Goal: Task Accomplishment & Management: Manage account settings

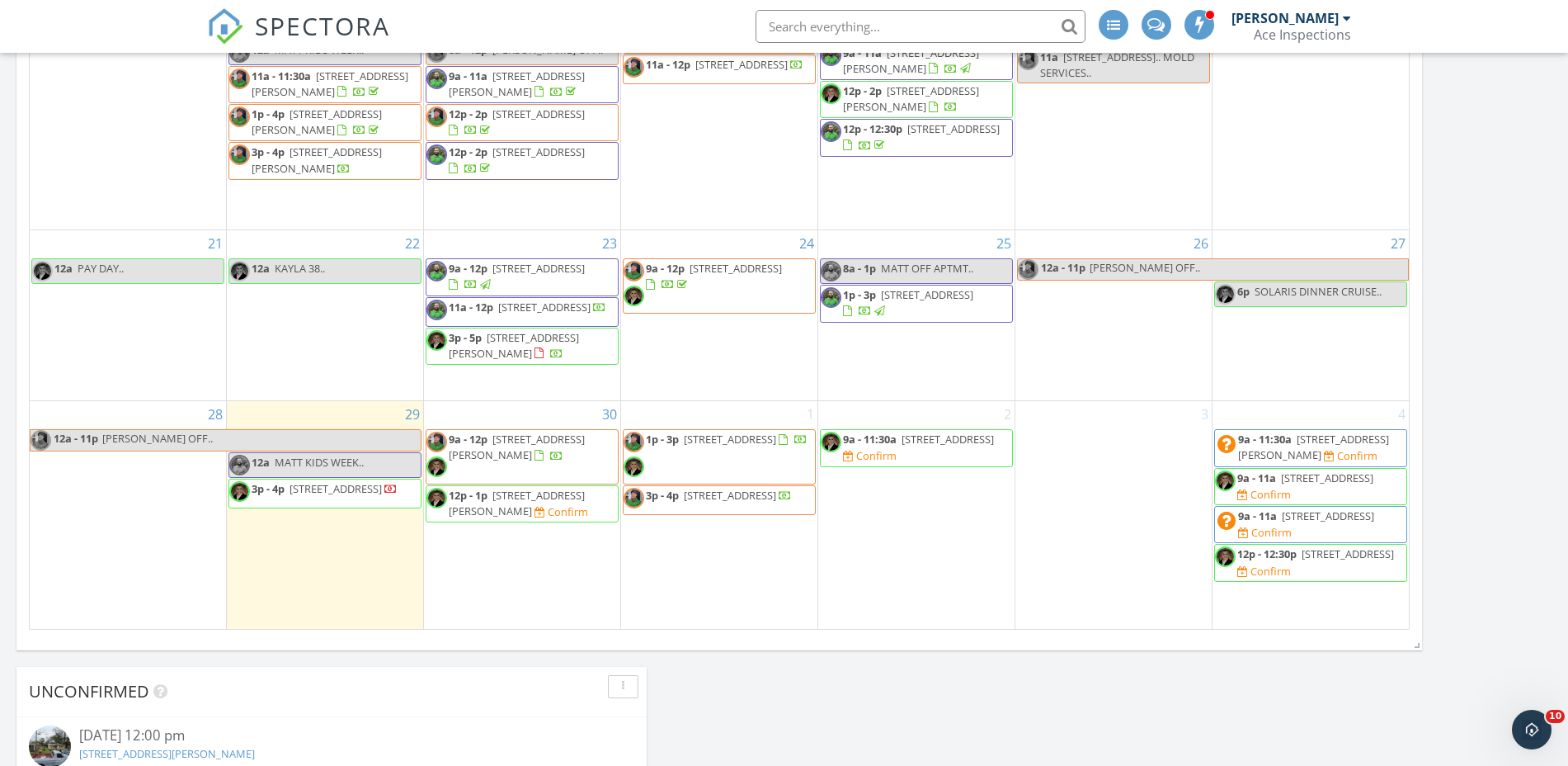
scroll to position [1237, 0]
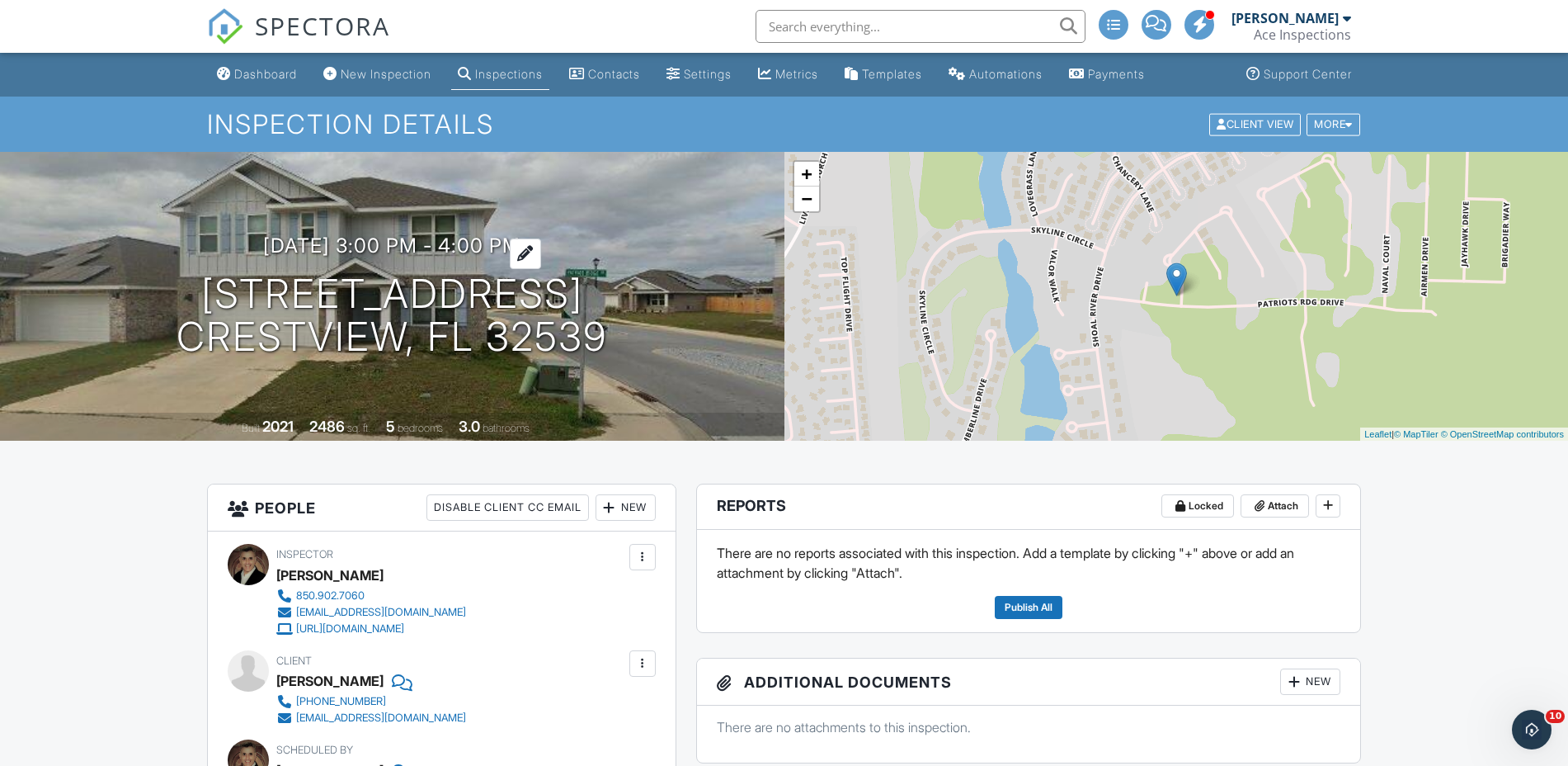
click at [343, 244] on h3 "09/29/2025 3:00 pm - 4:00 pm" at bounding box center [392, 246] width 258 height 22
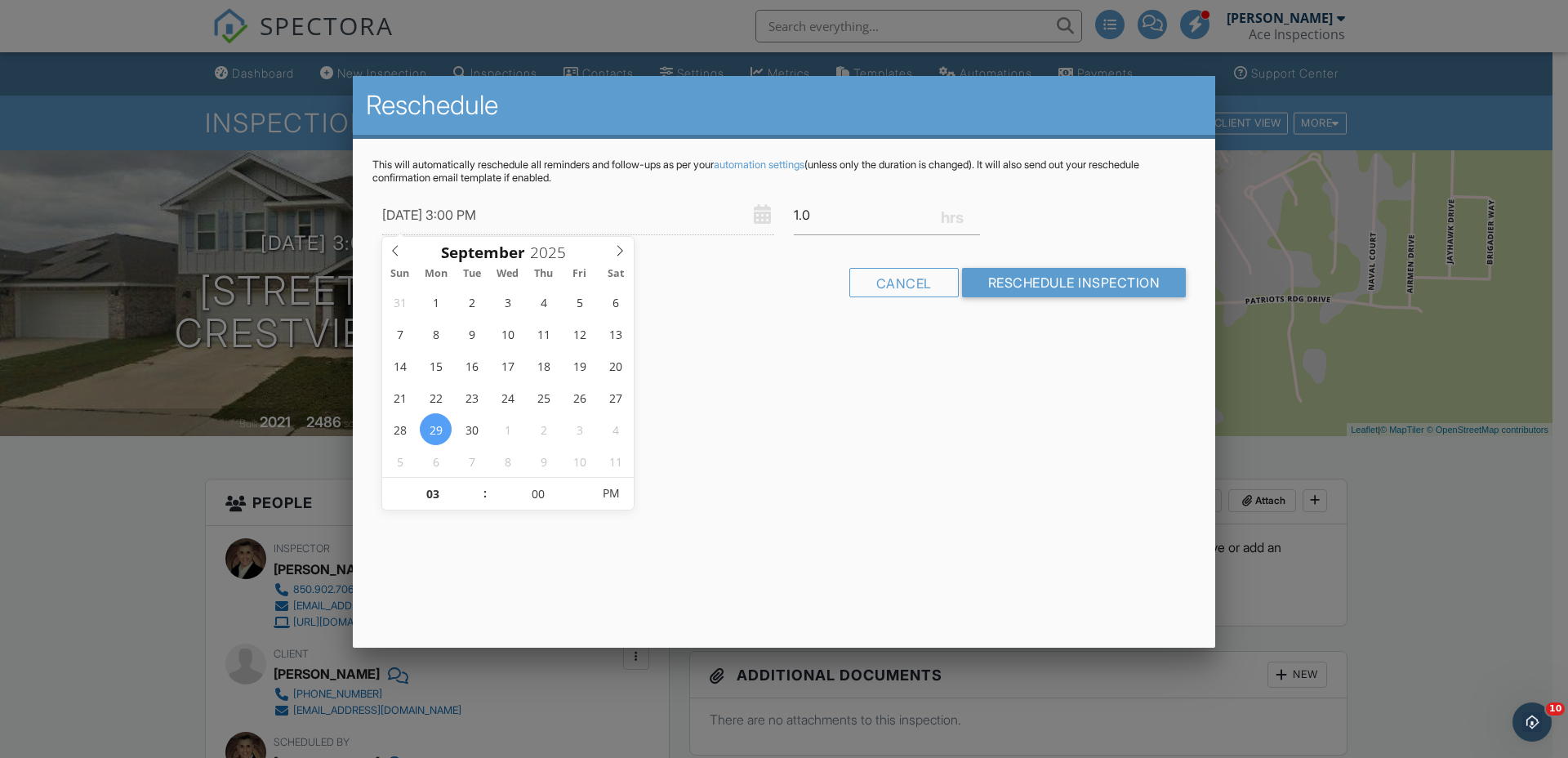
click at [65, 625] on div at bounding box center [784, 392] width 1568 height 947
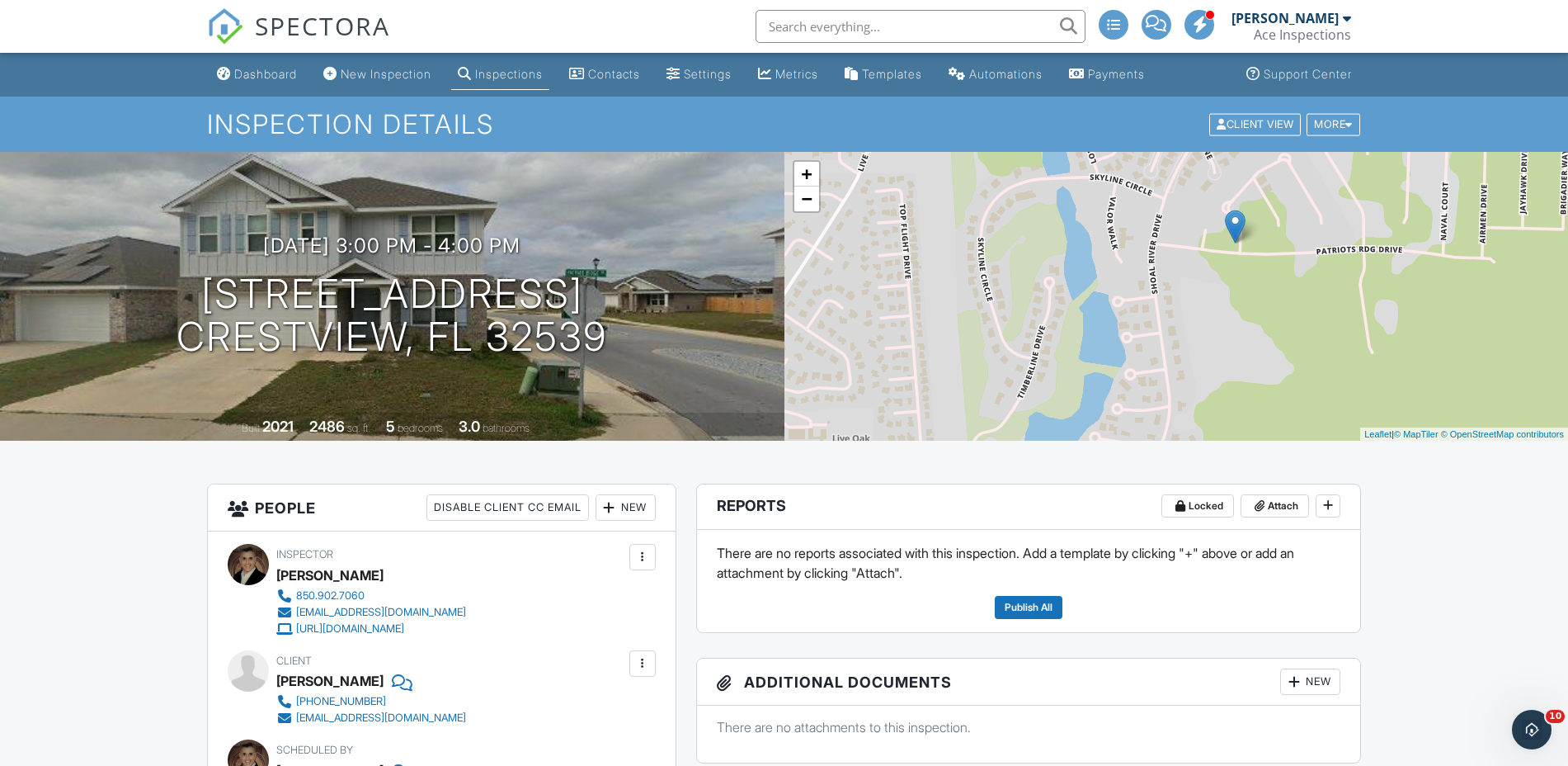
drag, startPoint x: 1148, startPoint y: 395, endPoint x: 1206, endPoint y: 339, distance: 80.6
click at [1206, 339] on div "+ − Leaflet | © MapTiler © OpenStreetMap contributors" at bounding box center [1176, 296] width 784 height 289
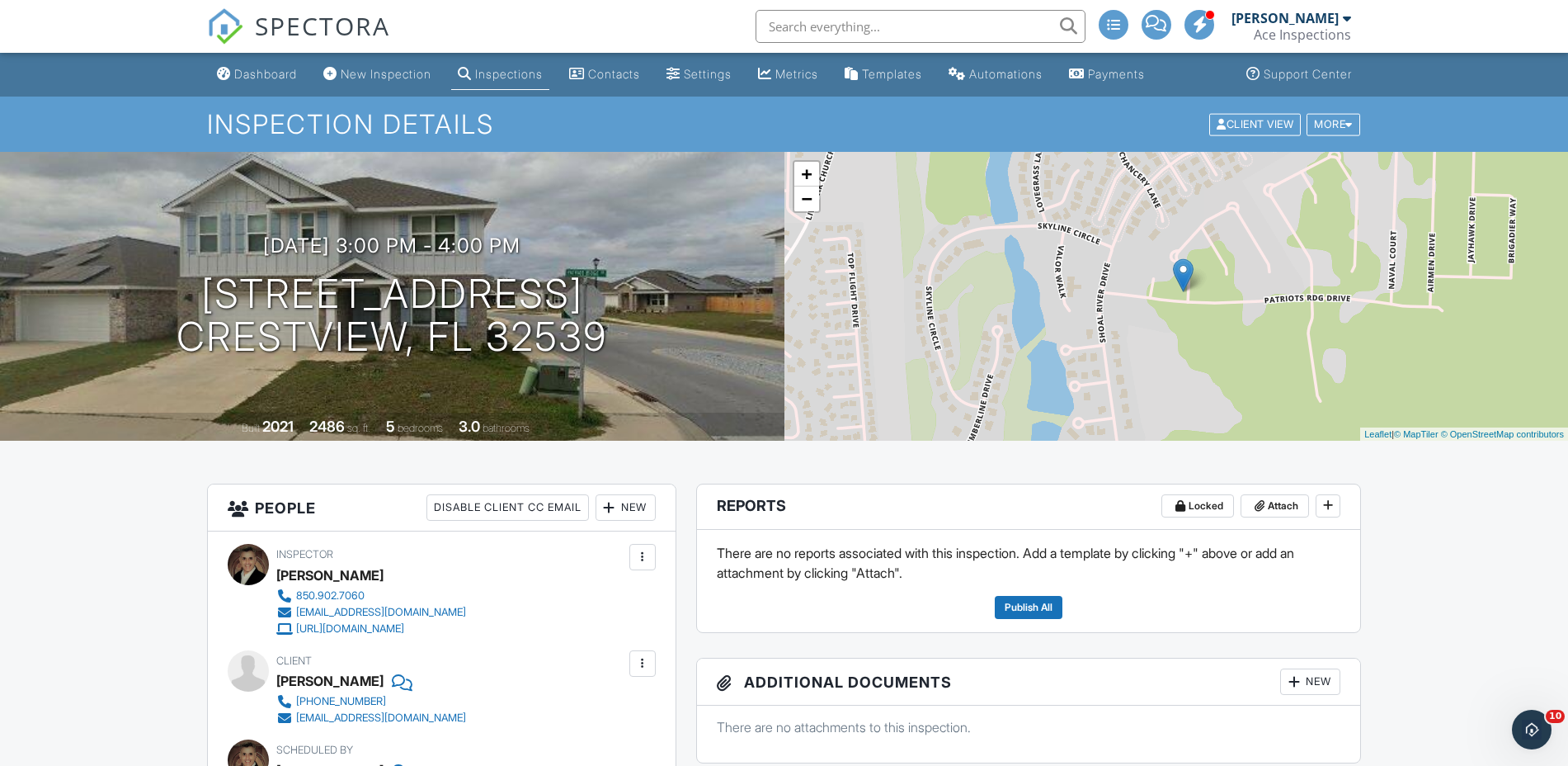
drag, startPoint x: 1093, startPoint y: 248, endPoint x: 1041, endPoint y: 300, distance: 73.5
click at [1041, 300] on div "+ − Leaflet | © MapTiler © OpenStreetMap contributors" at bounding box center [1176, 296] width 784 height 289
click at [811, 172] on link "+" at bounding box center [807, 174] width 25 height 25
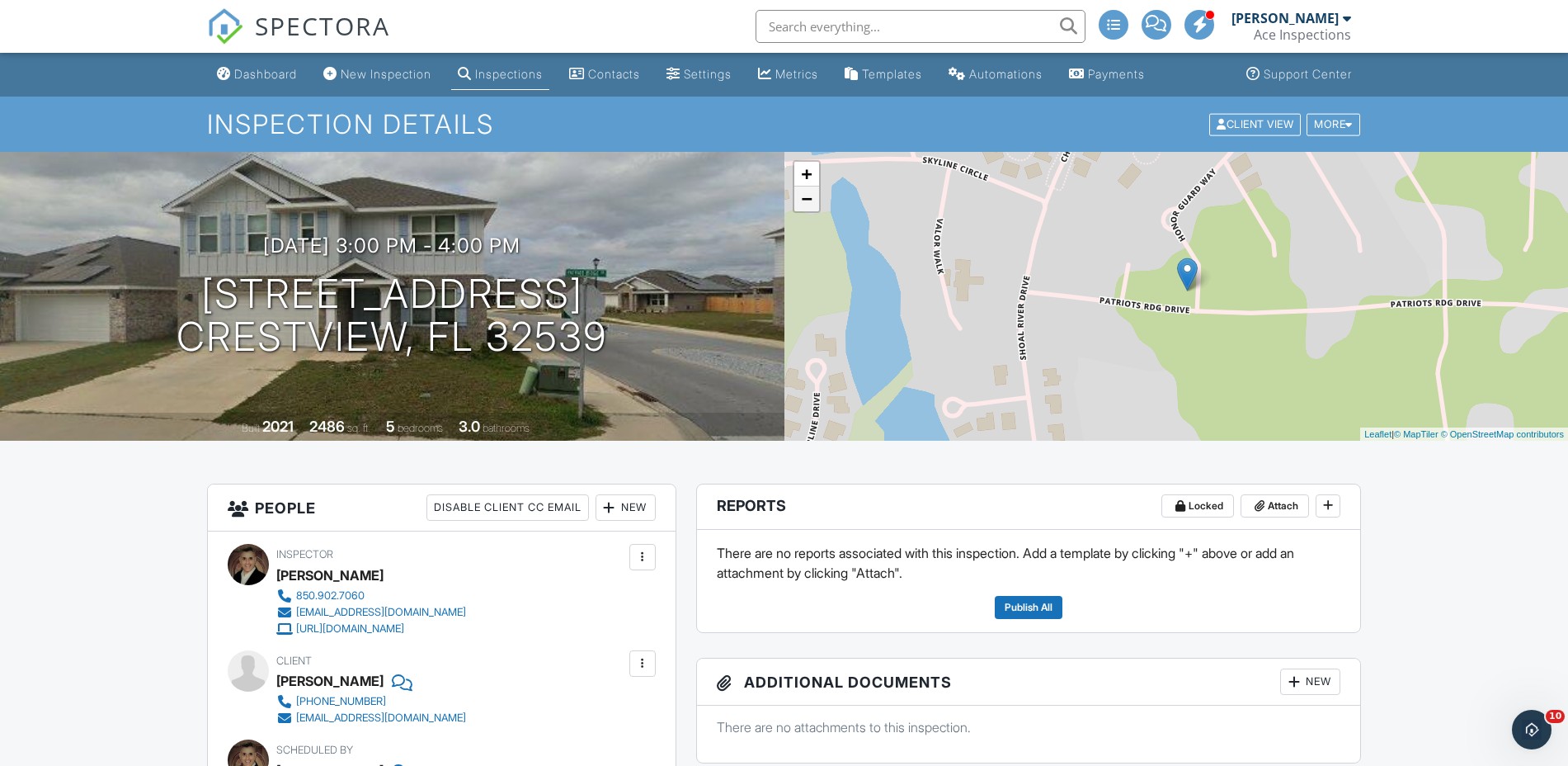
click at [811, 199] on link "−" at bounding box center [807, 199] width 25 height 25
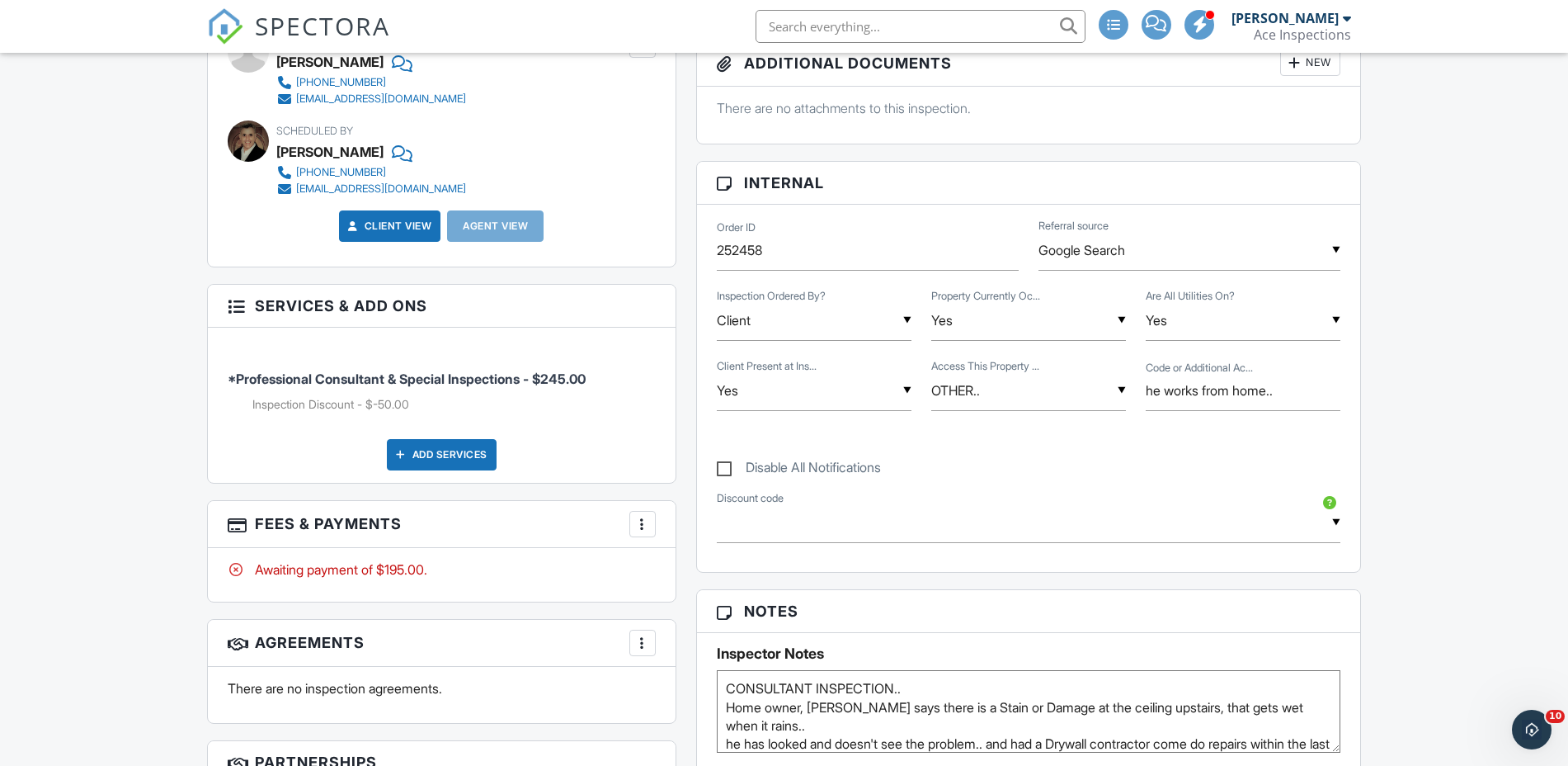
scroll to position [825, 0]
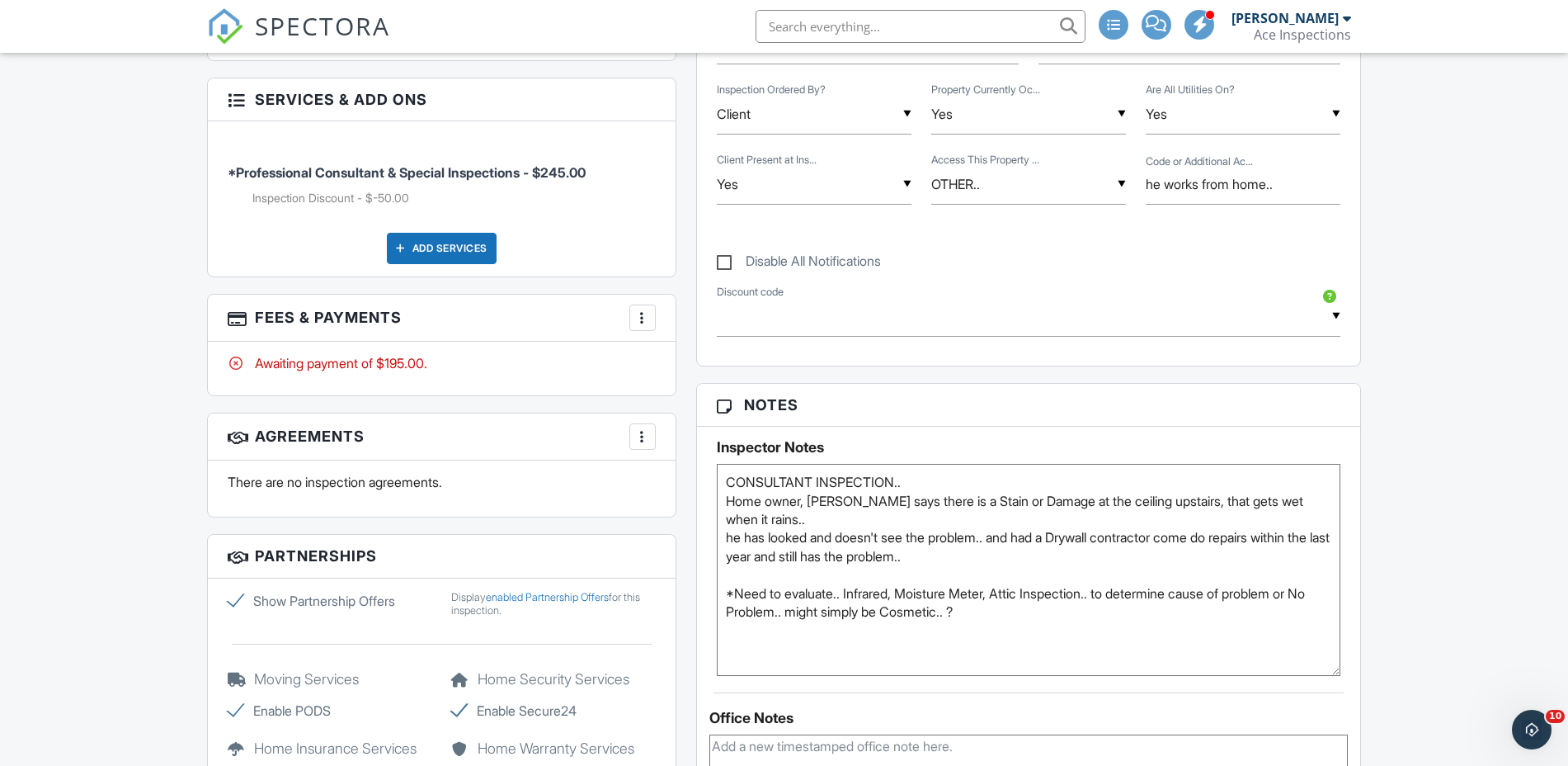
drag, startPoint x: 1333, startPoint y: 533, endPoint x: 1343, endPoint y: 663, distance: 130.4
click at [1343, 663] on div "Inspector Notes CONSULTANT INSPECTION.. Home owner, Ian says there is a Stain o…" at bounding box center [1029, 552] width 664 height 249
click at [1393, 593] on div "Dashboard New Inspection Inspections Contacts Settings Metrics Templates Automa…" at bounding box center [784, 573] width 1568 height 2691
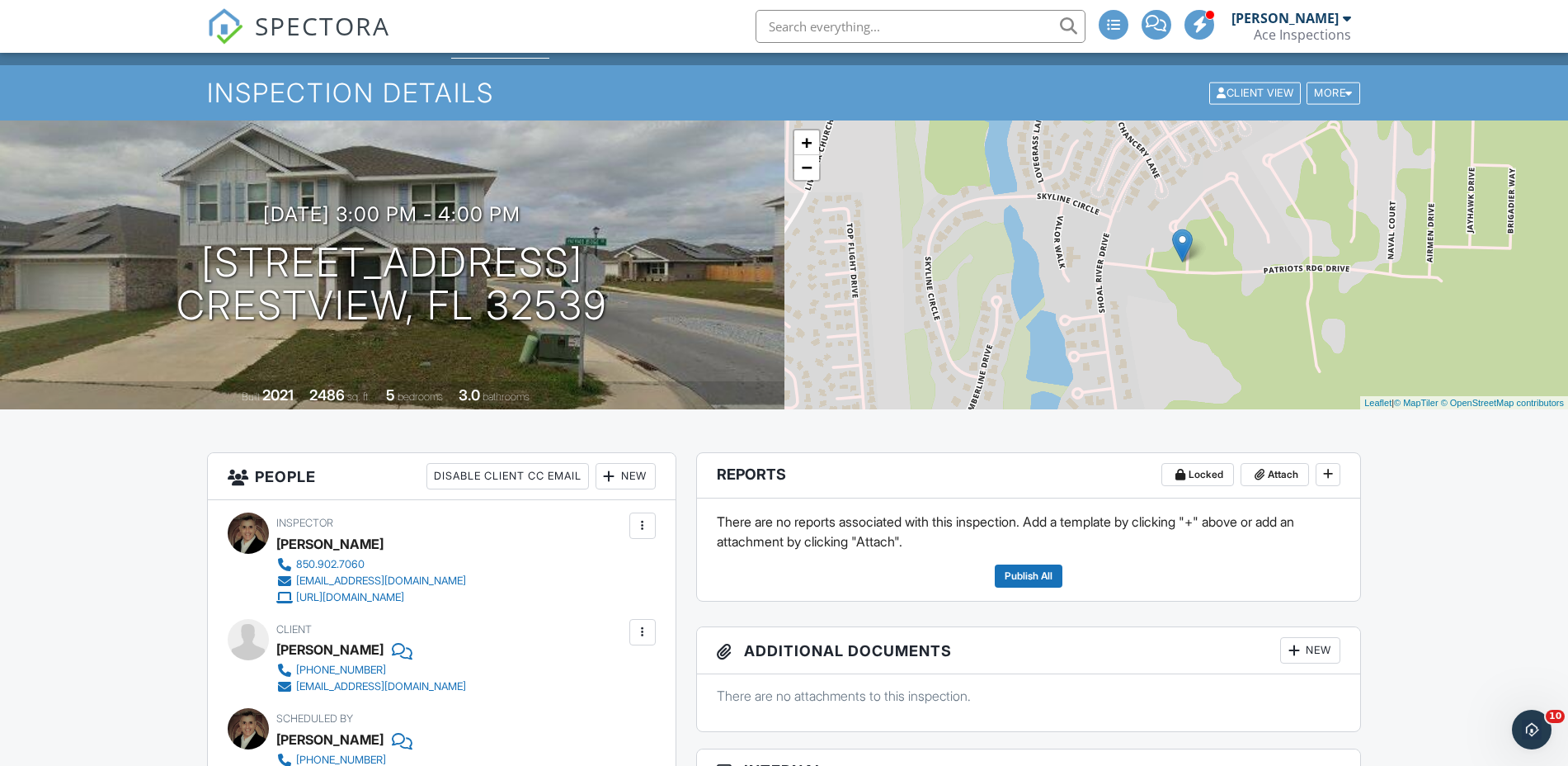
scroll to position [0, 0]
